Goal: Task Accomplishment & Management: Use online tool/utility

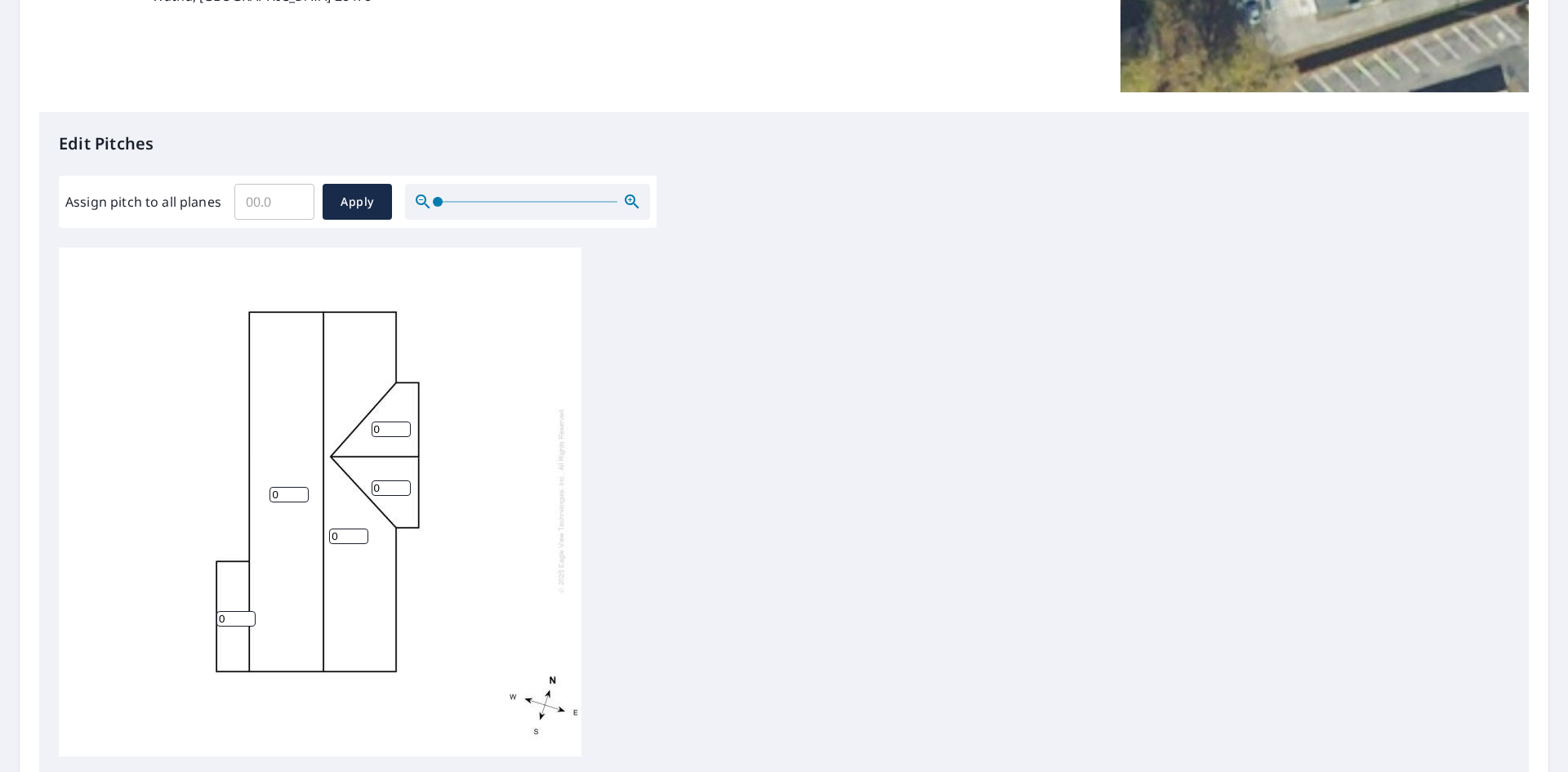
scroll to position [17, 0]
click at [289, 208] on input "0" at bounding box center [274, 201] width 80 height 46
drag, startPoint x: 254, startPoint y: 210, endPoint x: 240, endPoint y: 205, distance: 14.9
click at [240, 205] on input "0" at bounding box center [274, 201] width 80 height 46
type input "4"
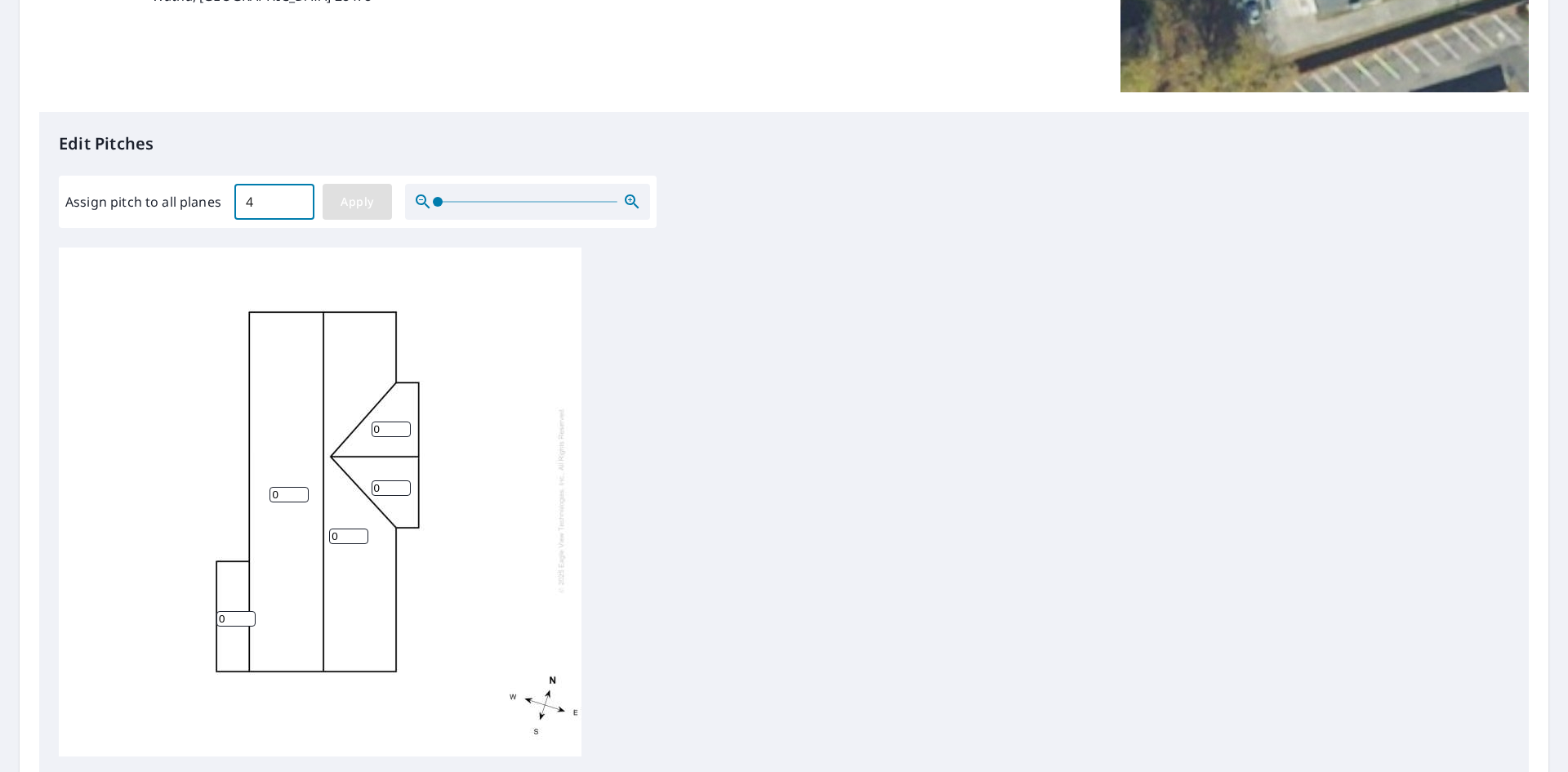
click at [349, 203] on span "Apply" at bounding box center [357, 201] width 44 height 20
type input "4"
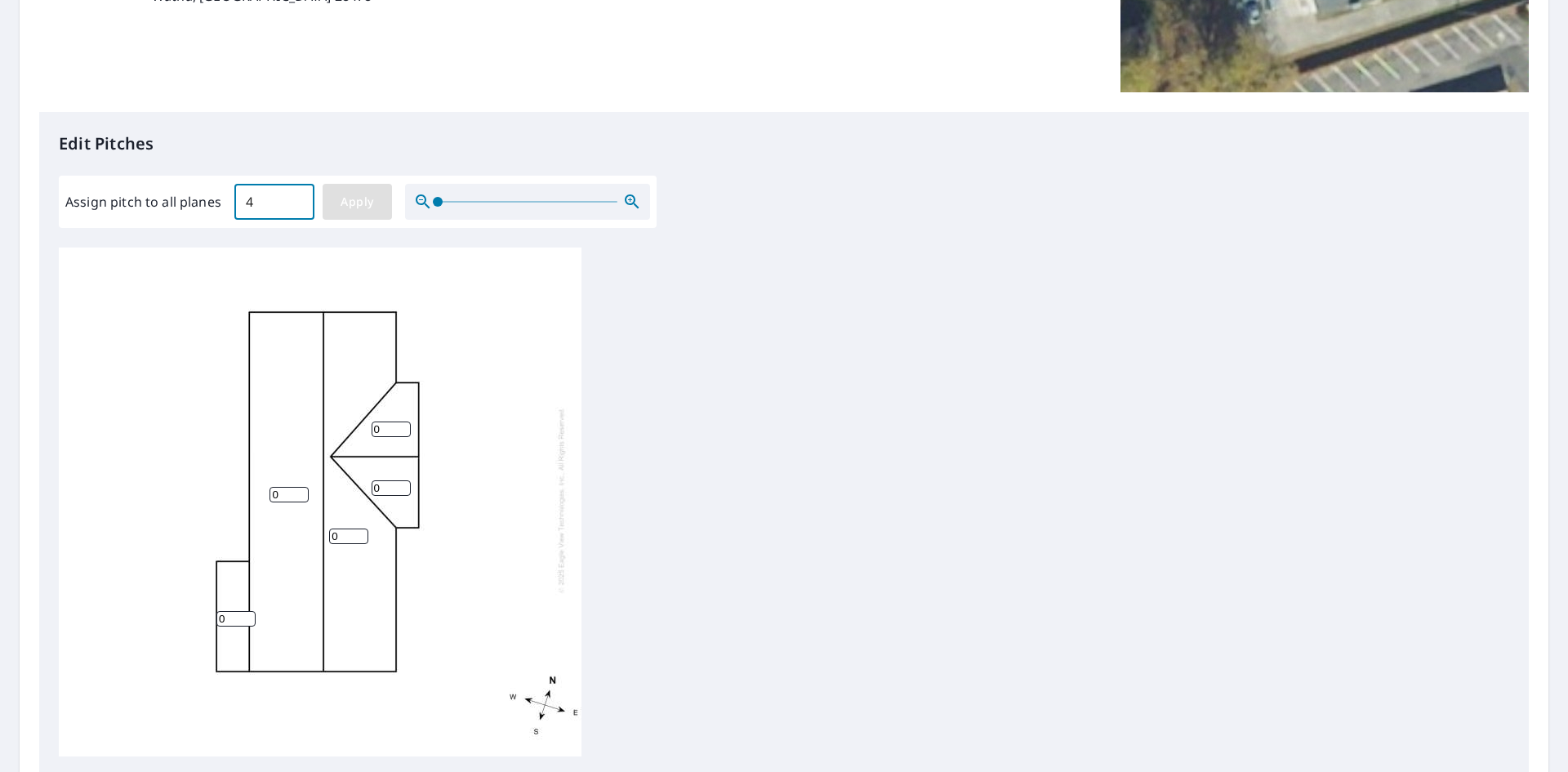
type input "4"
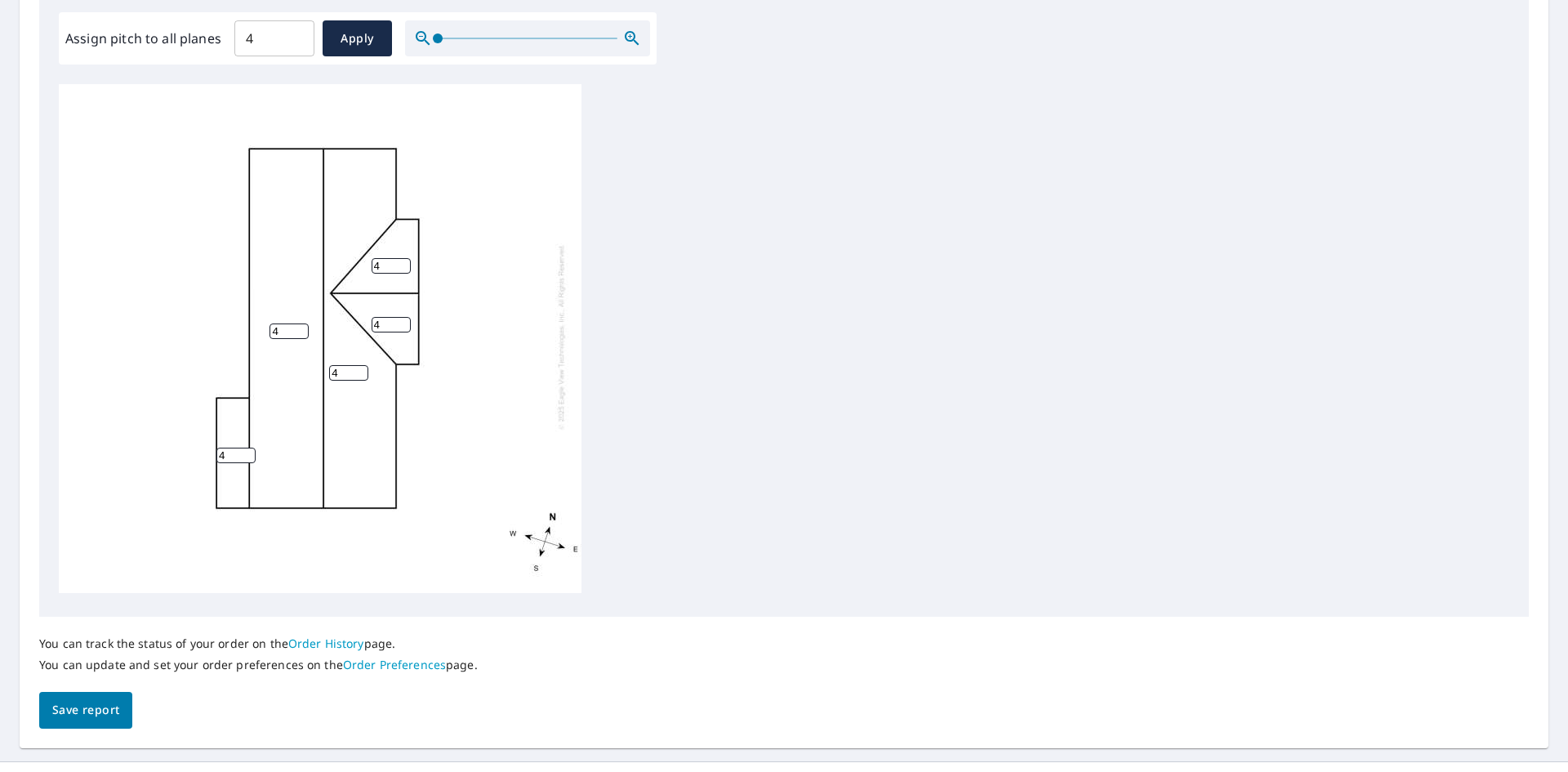
click at [98, 720] on span "Save report" at bounding box center [85, 710] width 67 height 20
click at [230, 448] on input "4" at bounding box center [235, 456] width 39 height 16
type input "2"
click at [165, 695] on div "You can track the status of your order on the Order History page. You can updat…" at bounding box center [784, 673] width 1490 height 112
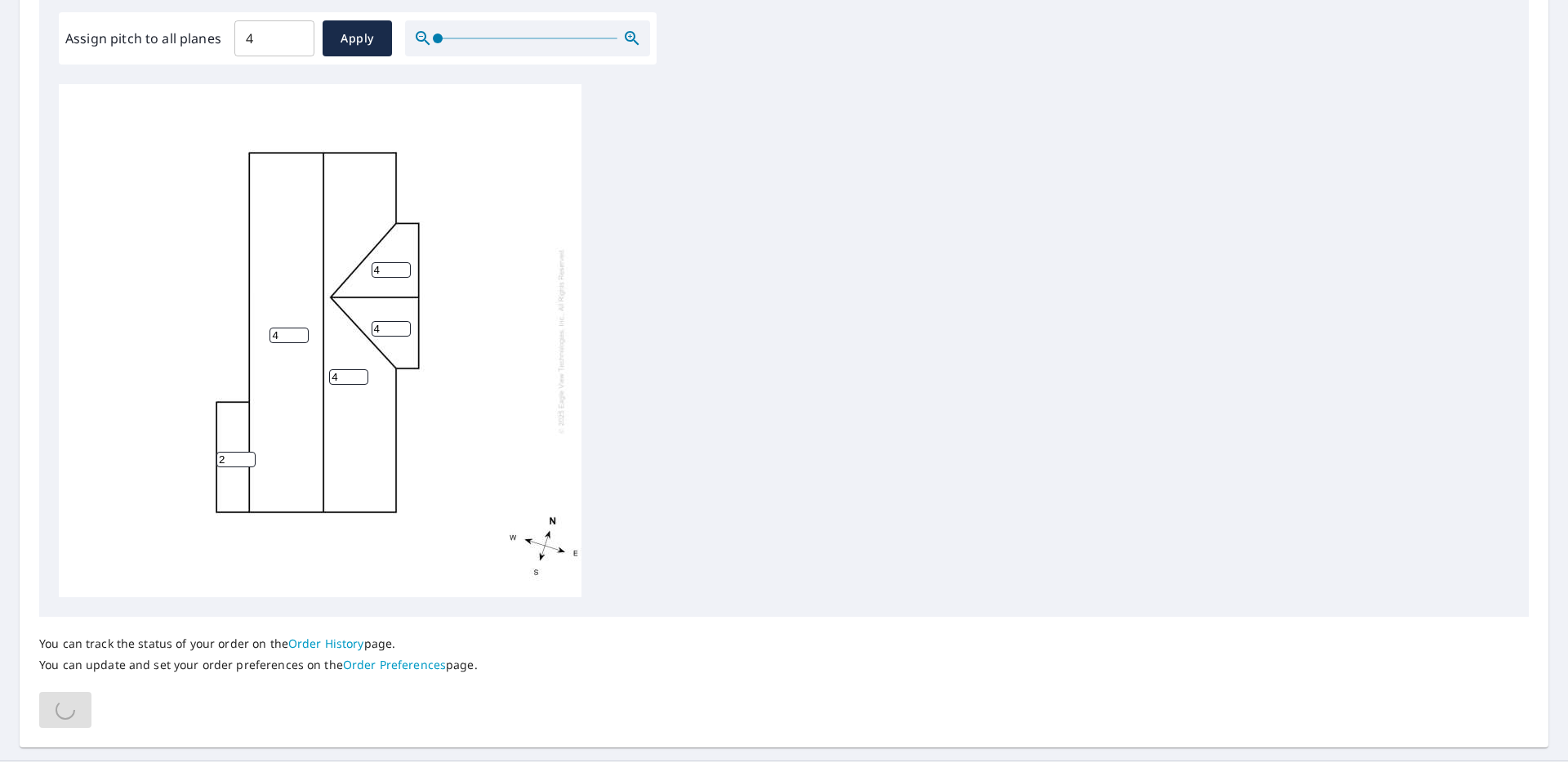
click at [64, 713] on div "You can track the status of your order on the Order History page. You can updat…" at bounding box center [784, 673] width 1490 height 112
click at [725, 447] on div "4 4 4 4 2" at bounding box center [784, 341] width 1450 height 513
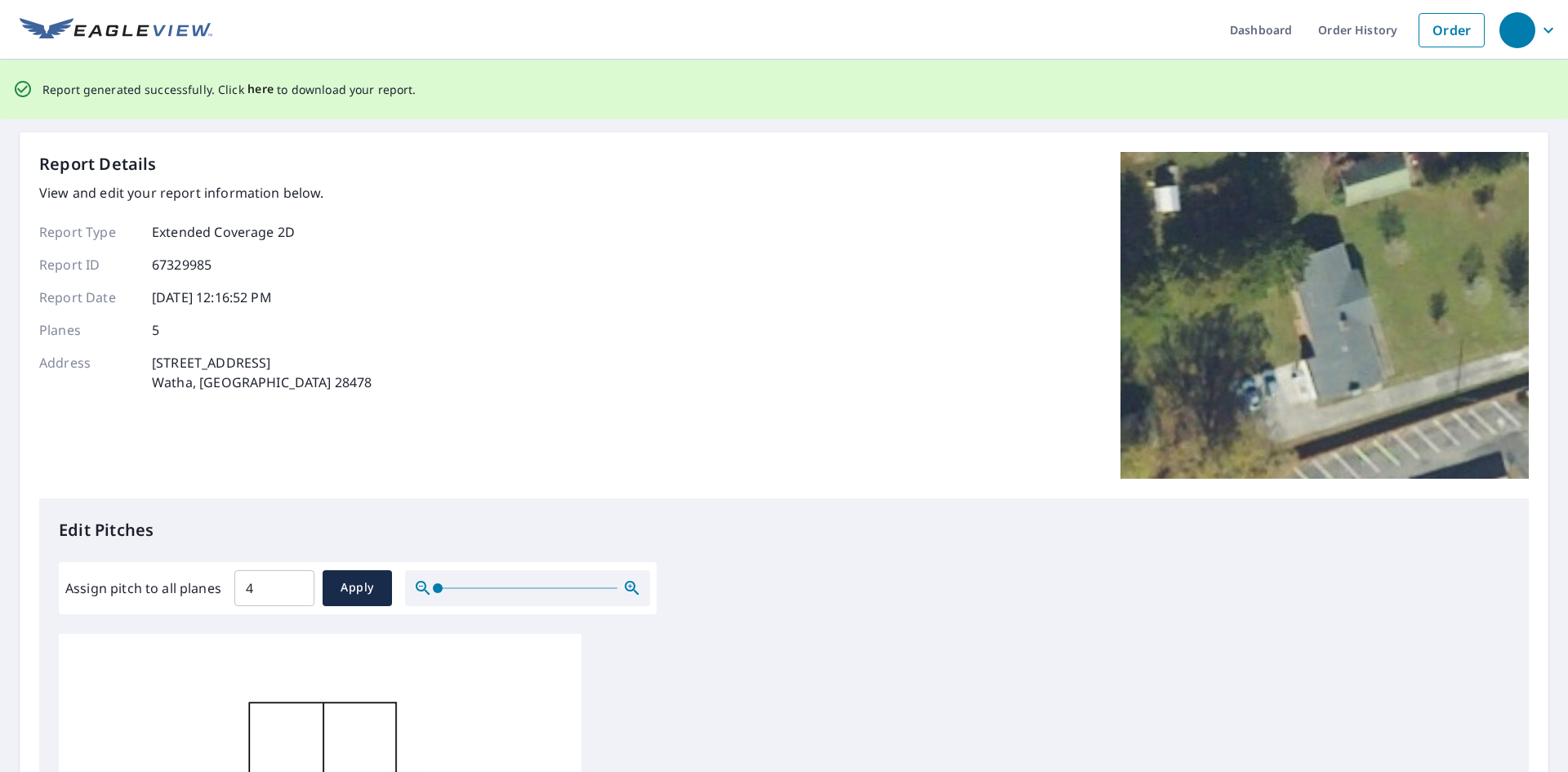
click at [257, 94] on span "here" at bounding box center [260, 89] width 27 height 20
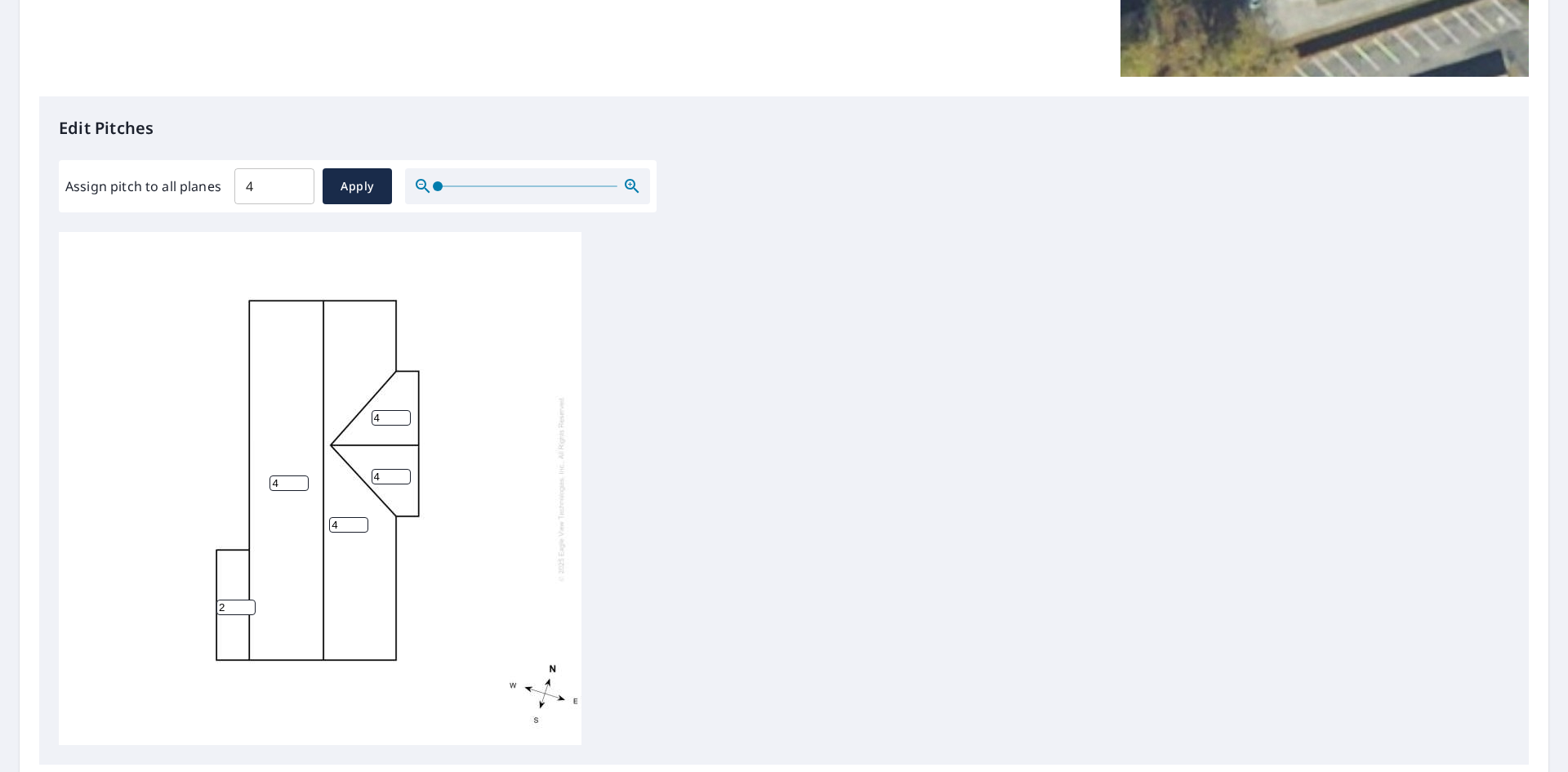
scroll to position [521, 0]
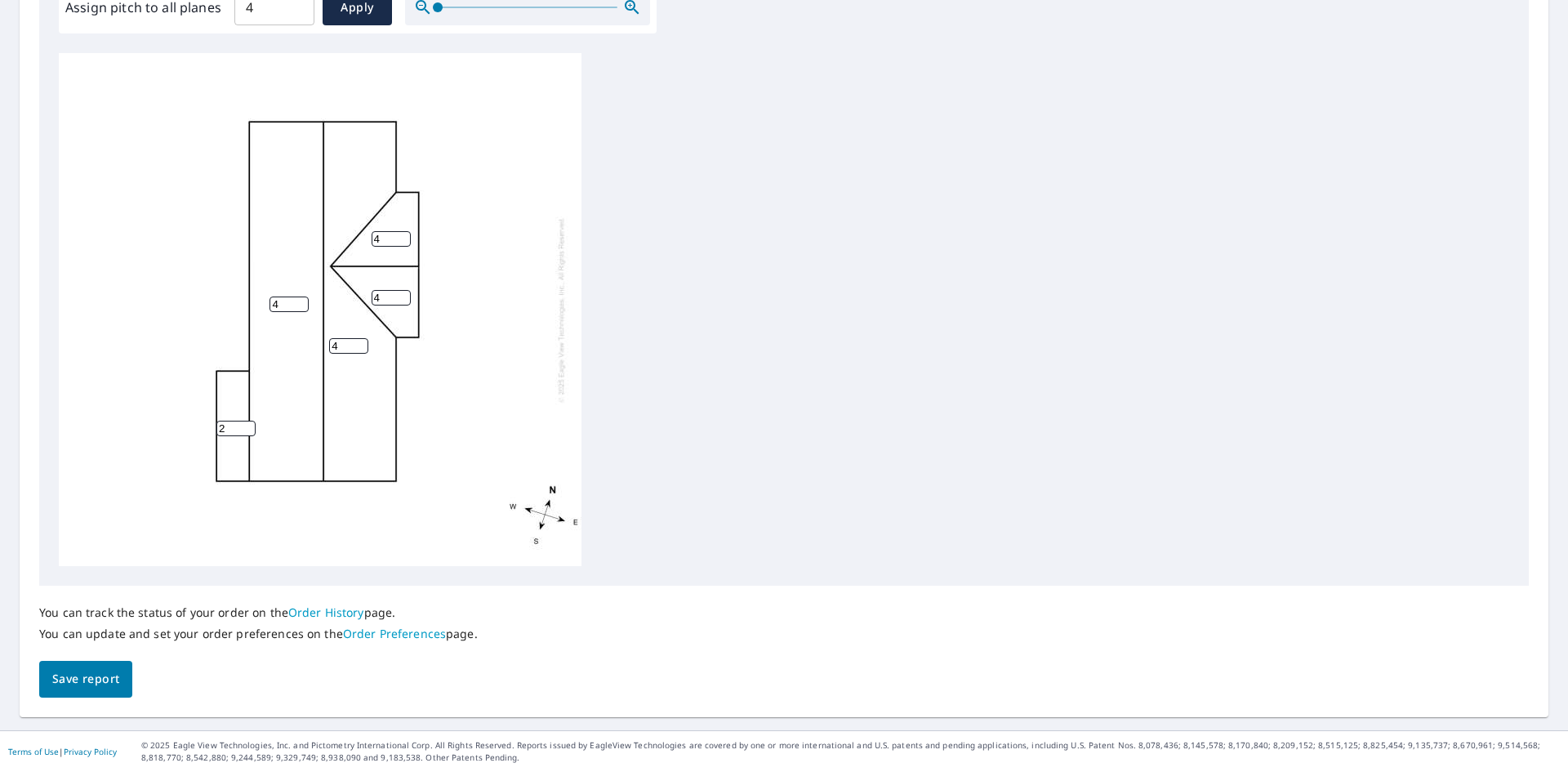
click at [622, 305] on div "4 4 4 4 2" at bounding box center [784, 309] width 1450 height 513
click at [77, 681] on span "Save report" at bounding box center [85, 679] width 67 height 20
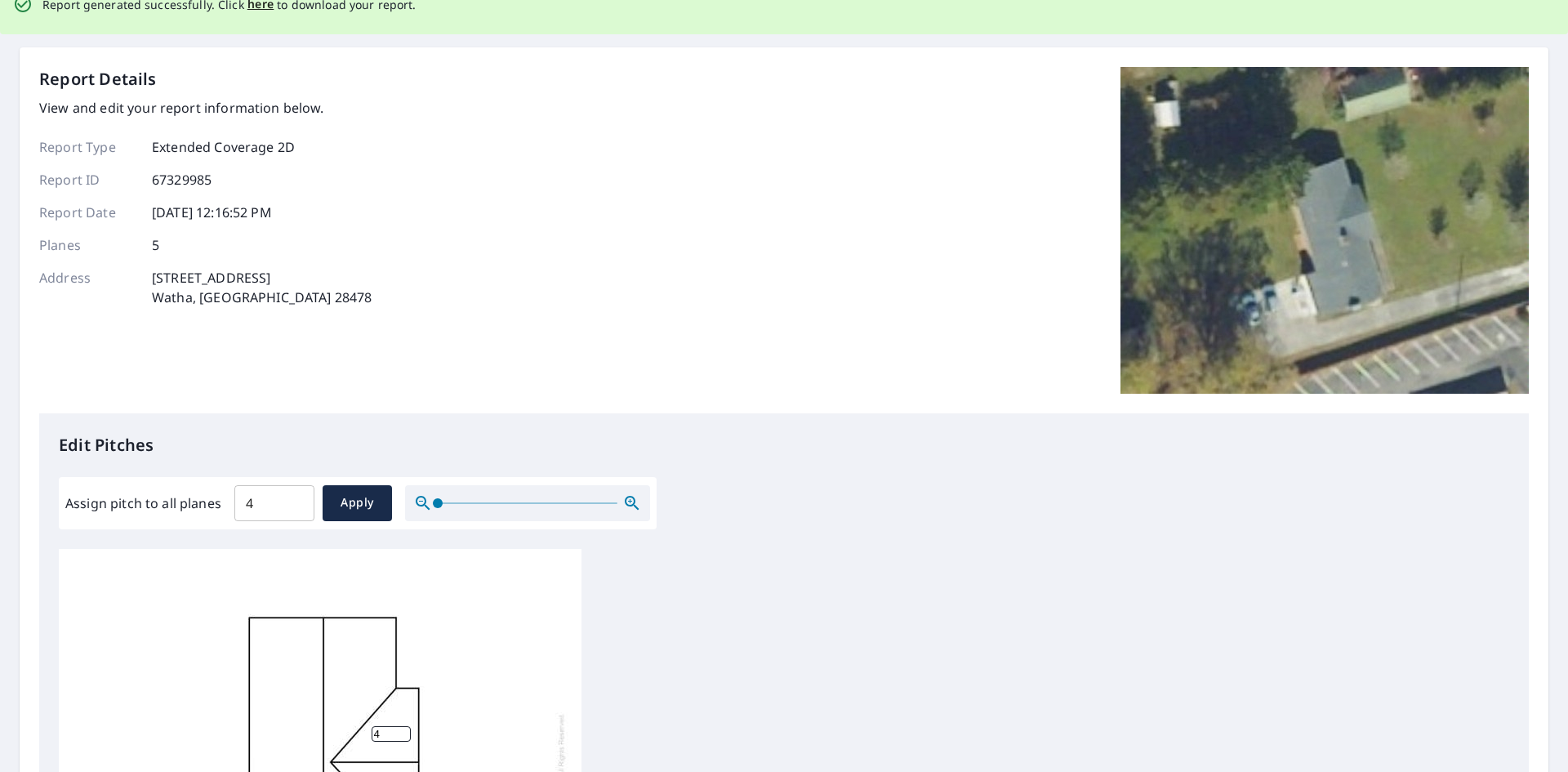
scroll to position [0, 0]
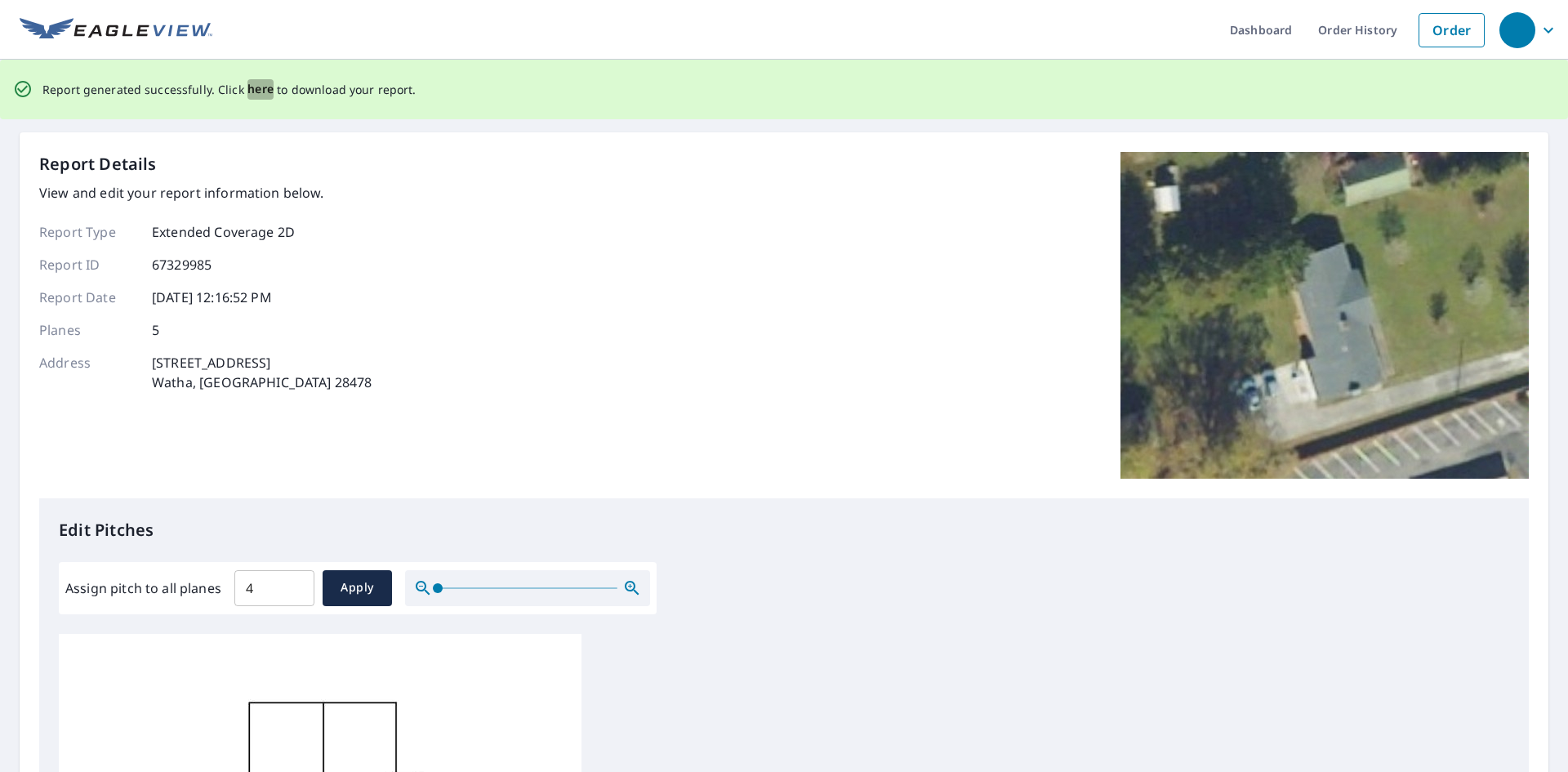
click at [255, 84] on span "here" at bounding box center [260, 89] width 27 height 20
